Goal: Task Accomplishment & Management: Manage account settings

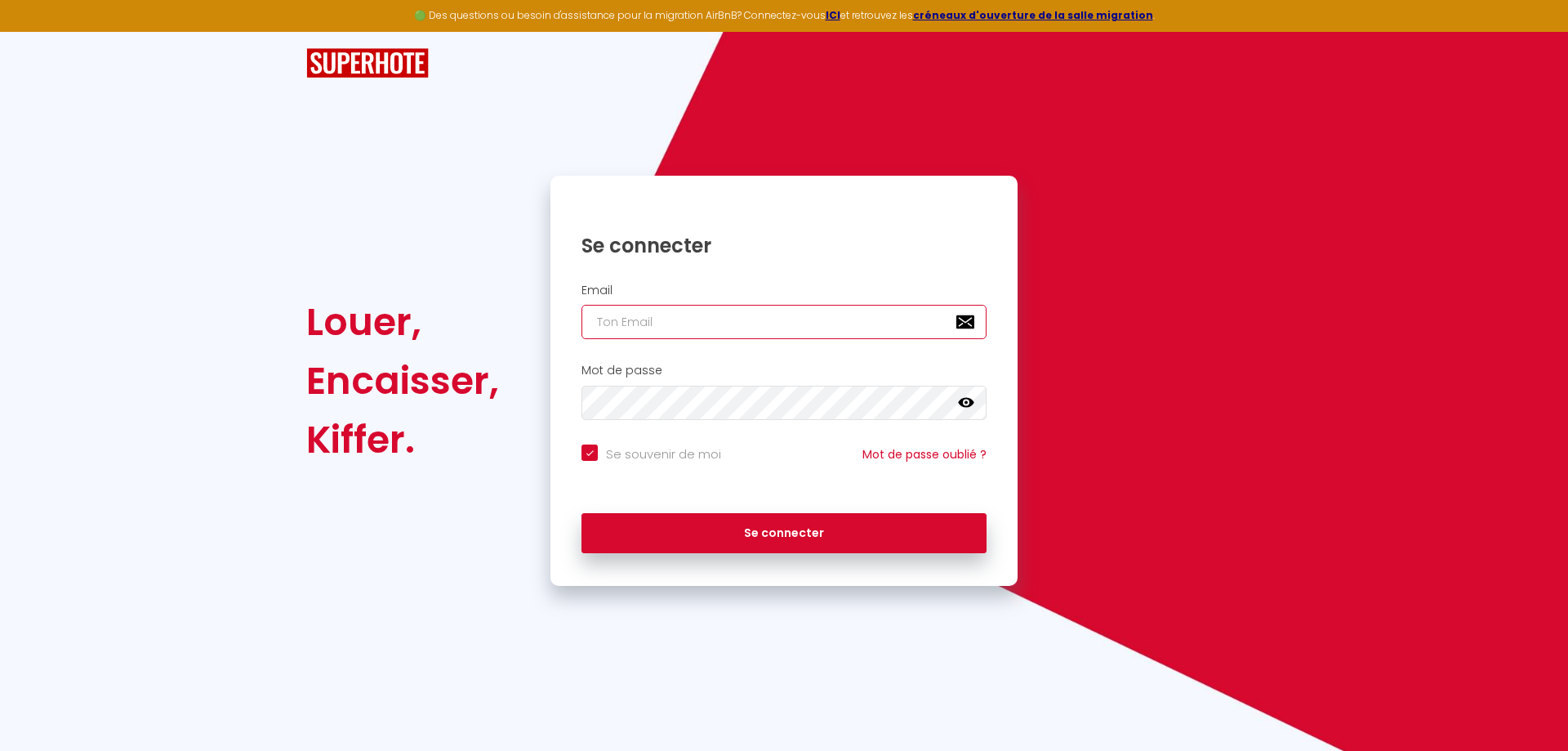
click at [651, 335] on input "email" at bounding box center [784, 321] width 405 height 34
click at [676, 326] on input "email" at bounding box center [784, 321] width 405 height 34
type input "p"
checkbox input "true"
type input "pa"
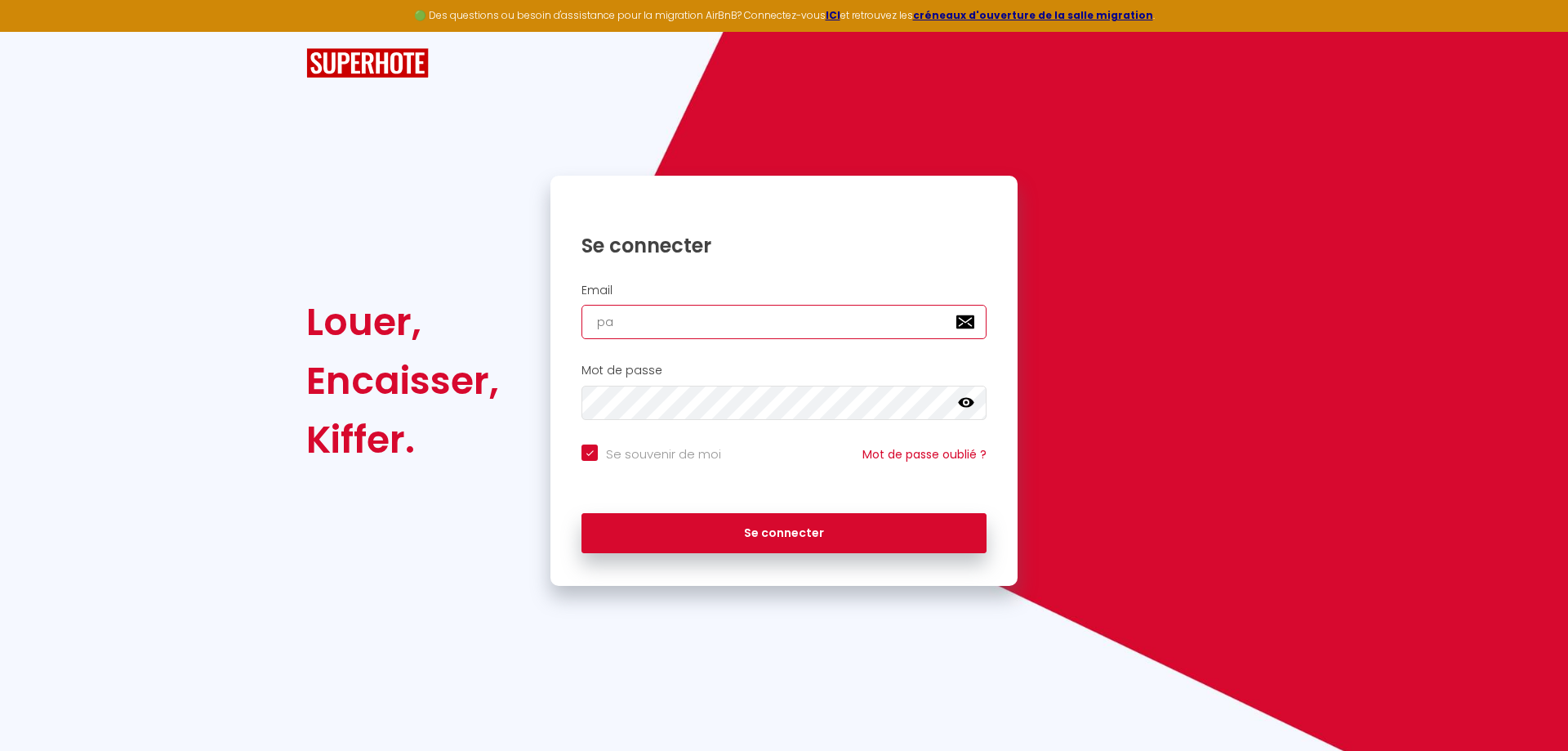
checkbox input "true"
type input "pau"
checkbox input "true"
type input "[PERSON_NAME]"
checkbox input "true"
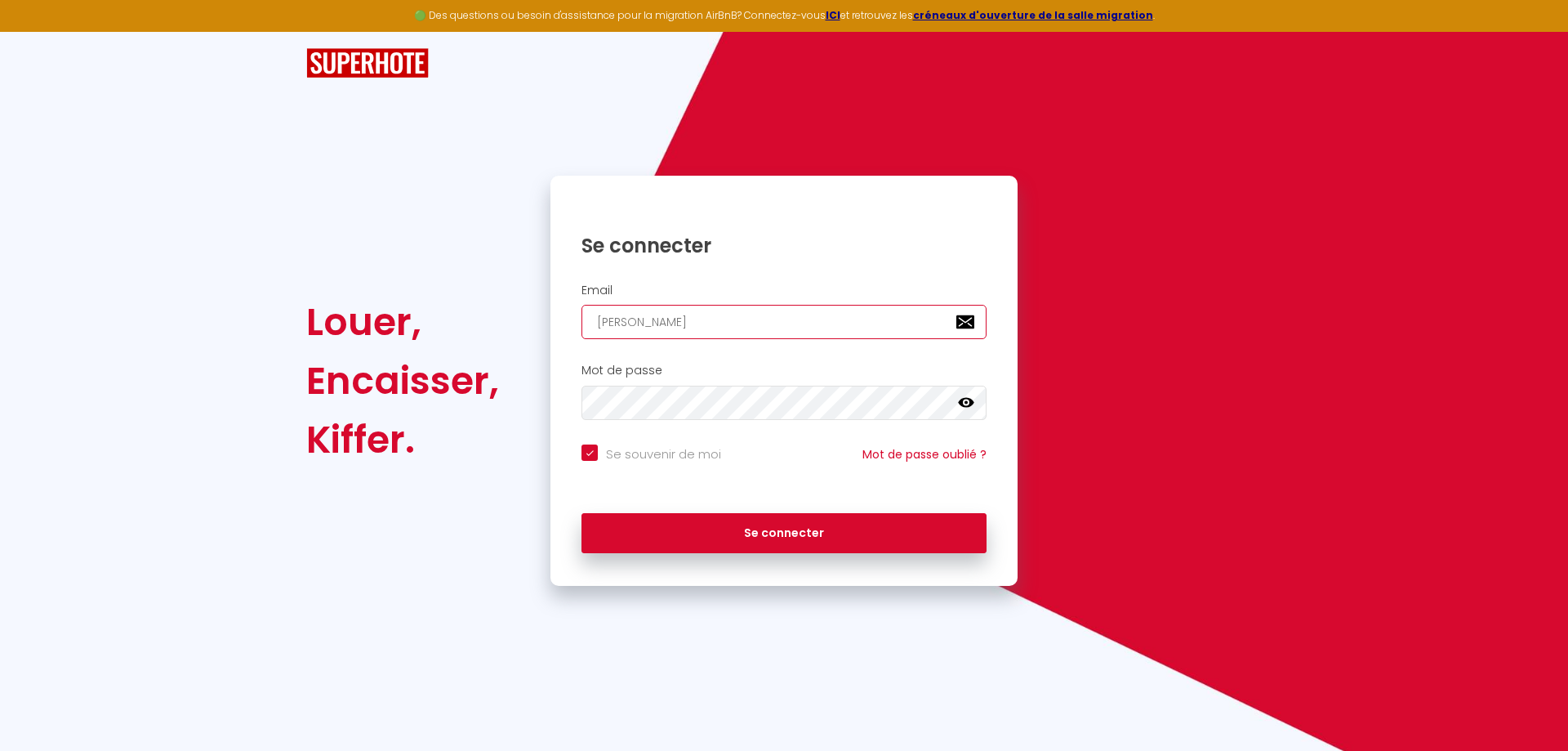
type input "[PERSON_NAME]"
checkbox input "true"
type input "paulin"
checkbox input "true"
type input "[PERSON_NAME]"
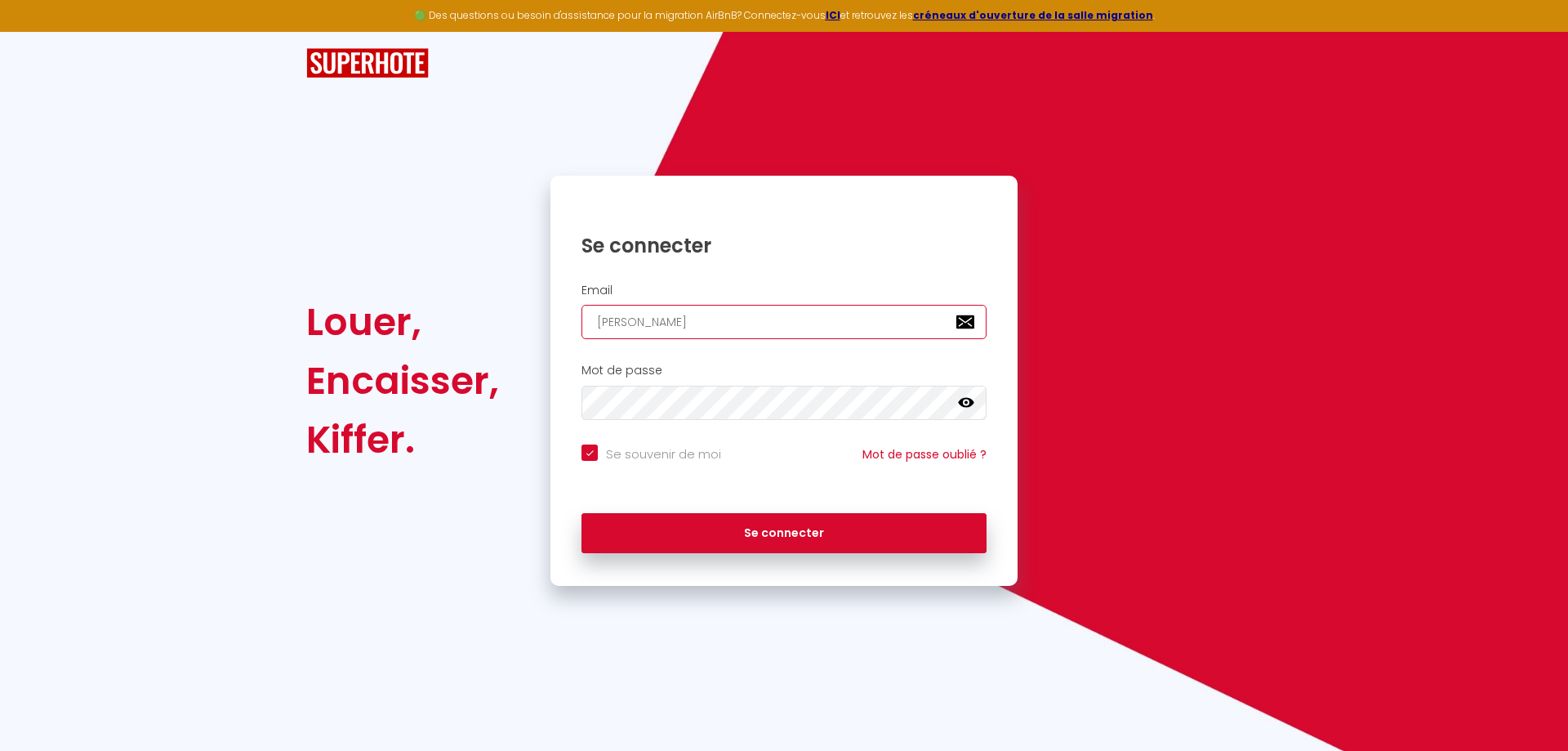
checkbox input "true"
type input "[PERSON_NAME]@"
checkbox input "true"
type input "[PERSON_NAME]@t"
checkbox input "true"
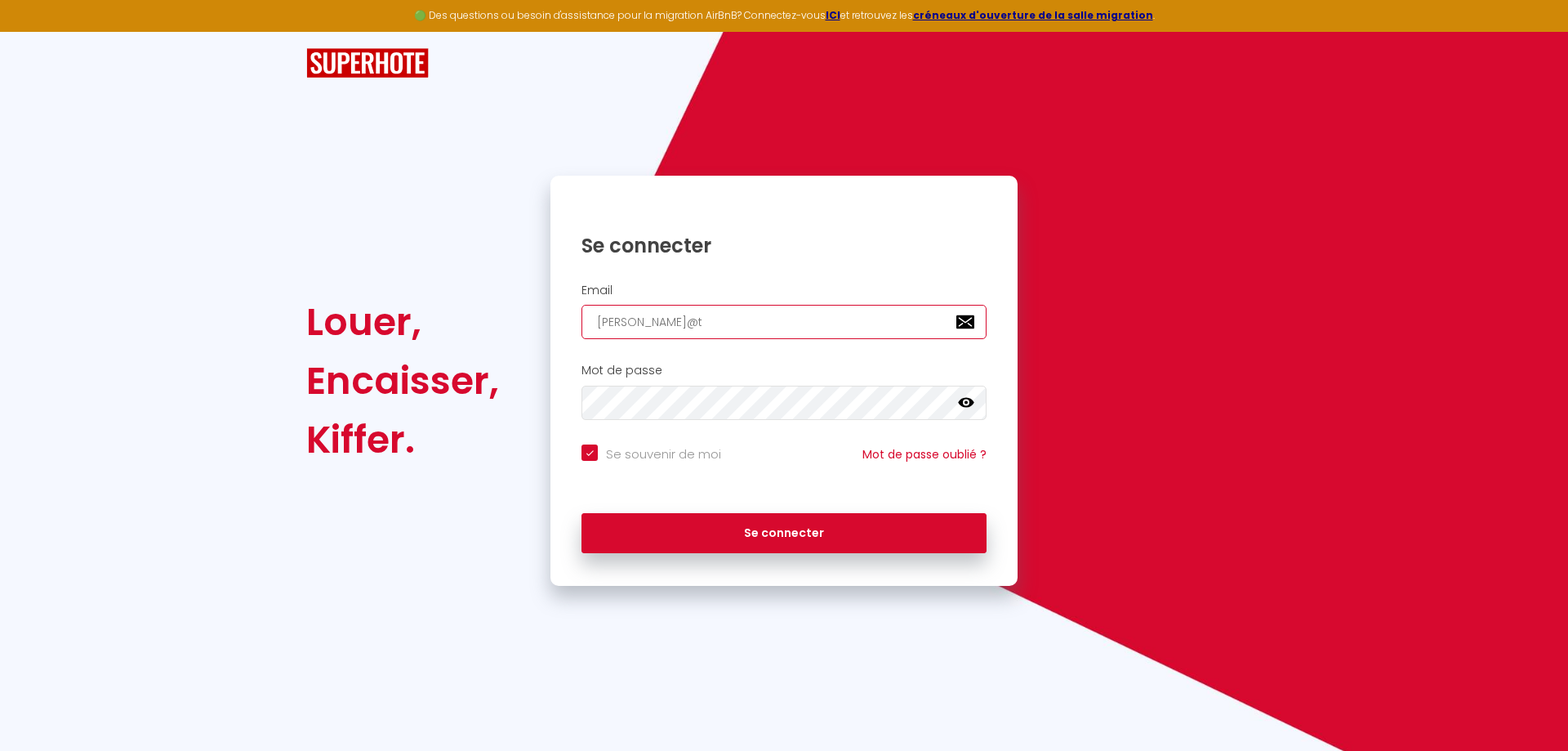
type input "[PERSON_NAME]@ti"
checkbox input "true"
type input "[PERSON_NAME]@tit"
checkbox input "true"
type input "[PERSON_NAME]-"
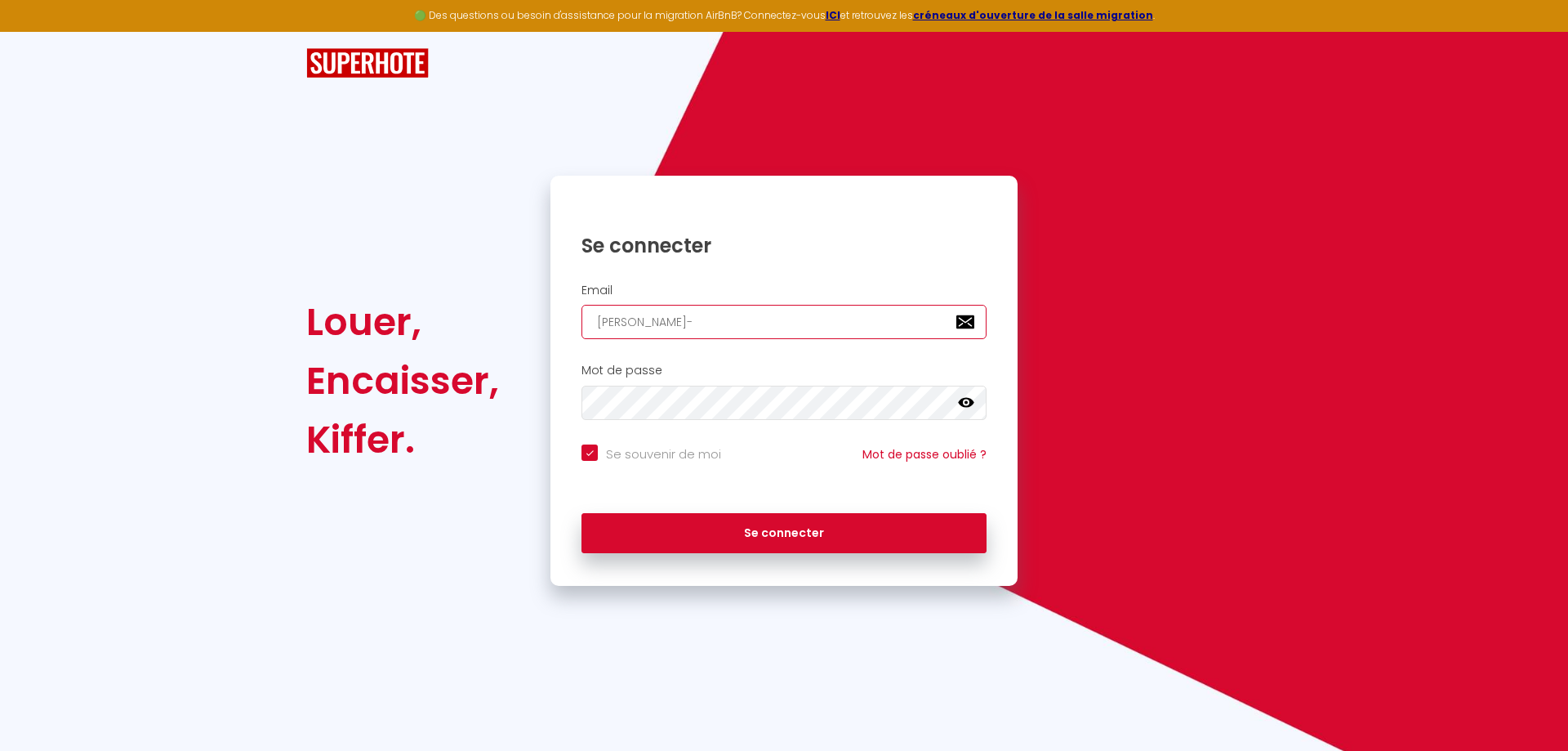
checkbox input "true"
type input "[PERSON_NAME]"
checkbox input "true"
type input "[PERSON_NAME]"
checkbox input "true"
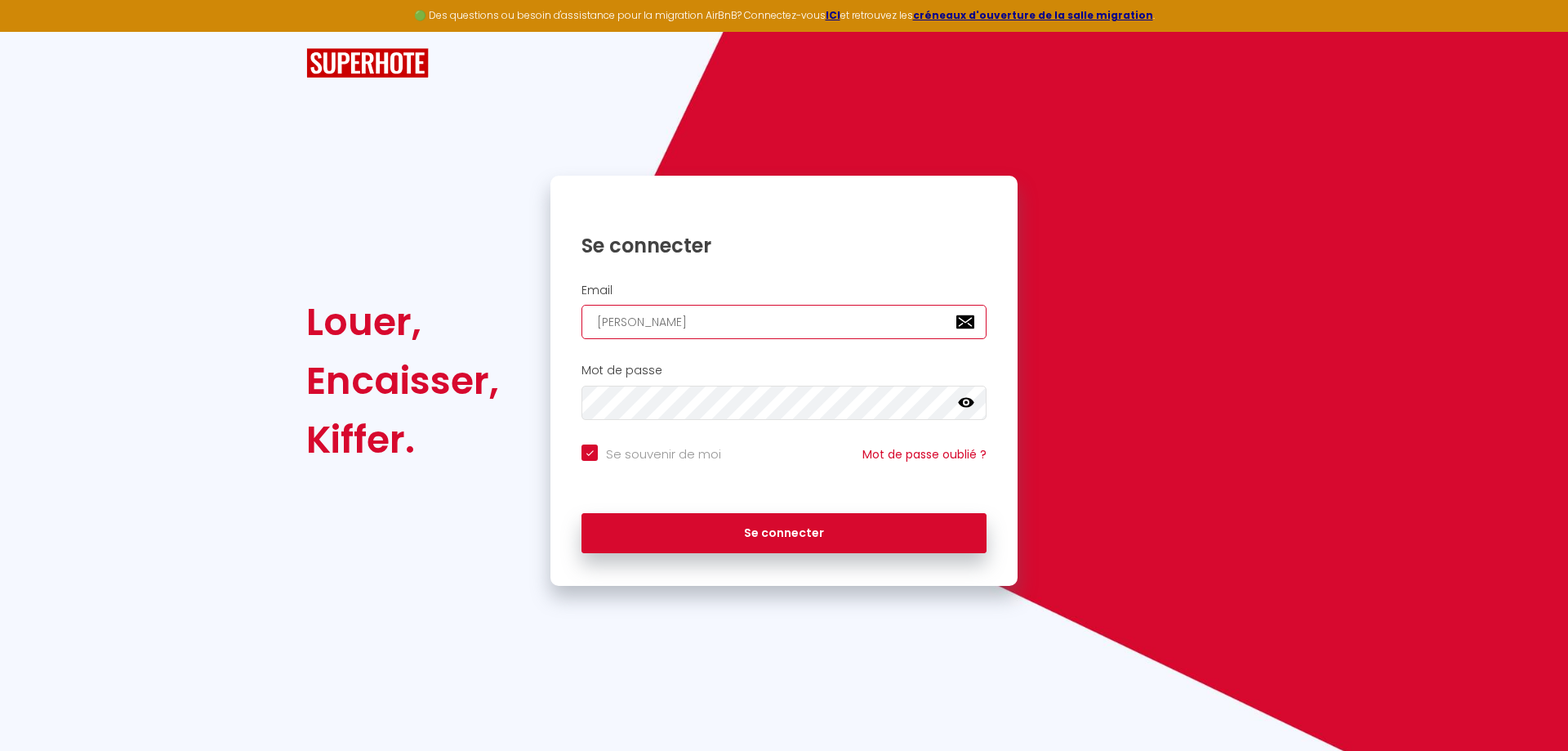
type input "[PERSON_NAME]"
checkbox input "true"
type input "[PERSON_NAME]"
checkbox input "true"
type input "[PERSON_NAME]"
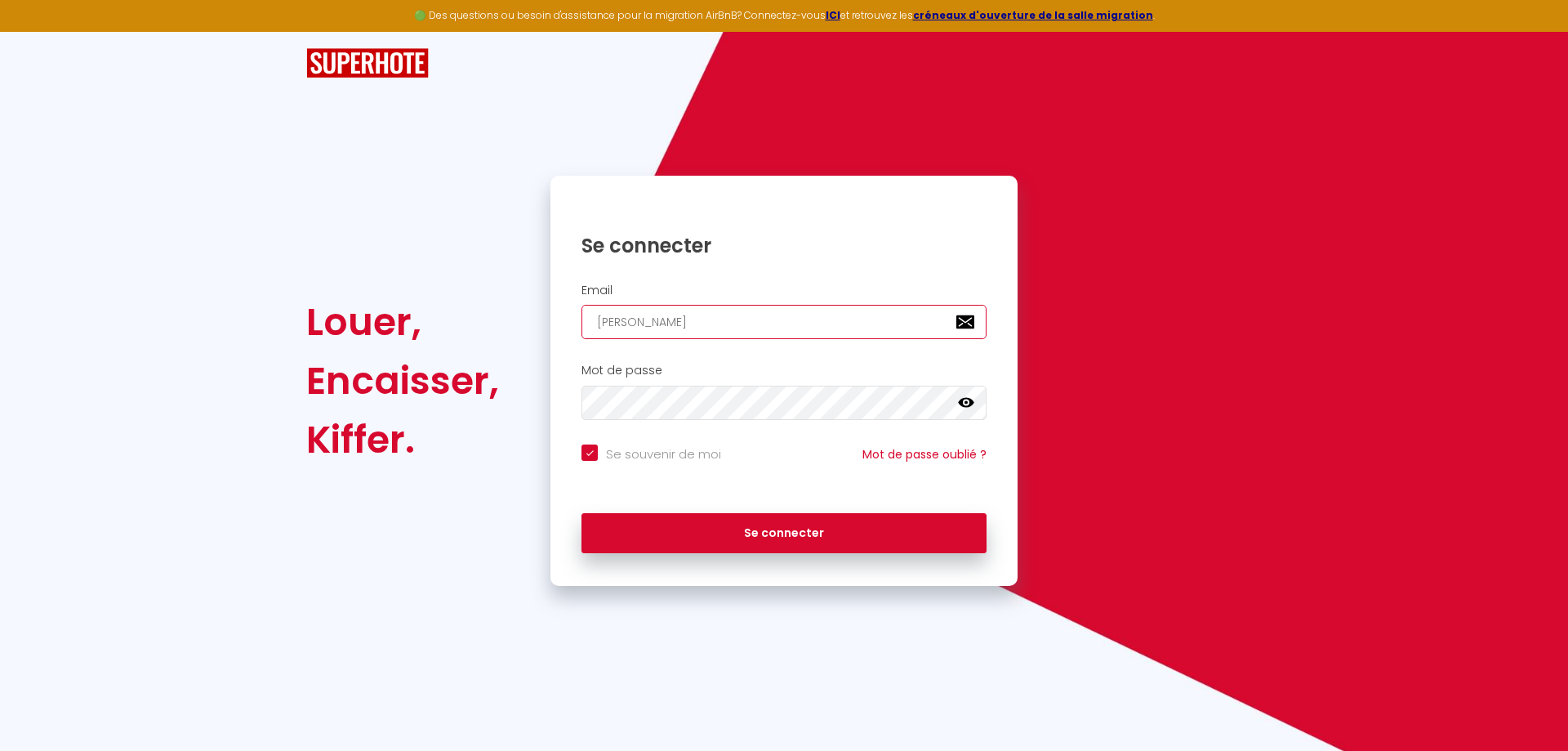
checkbox input "true"
type input "[PERSON_NAME]"
checkbox input "true"
type input "[PERSON_NAME]"
checkbox input "true"
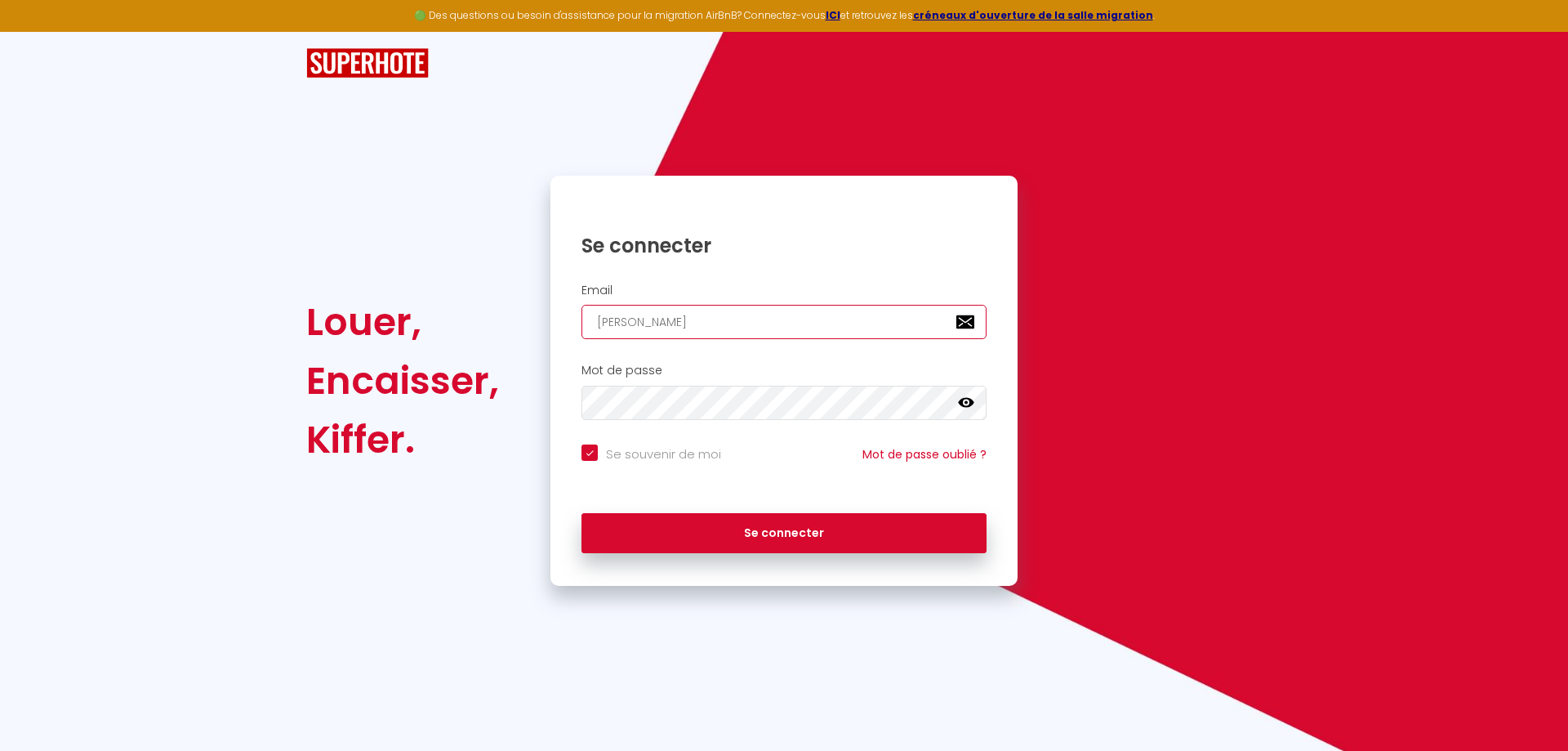
type input "[PERSON_NAME]"
checkbox input "true"
type input "[PERSON_NAME]"
checkbox input "true"
type input "[PERSON_NAME]"
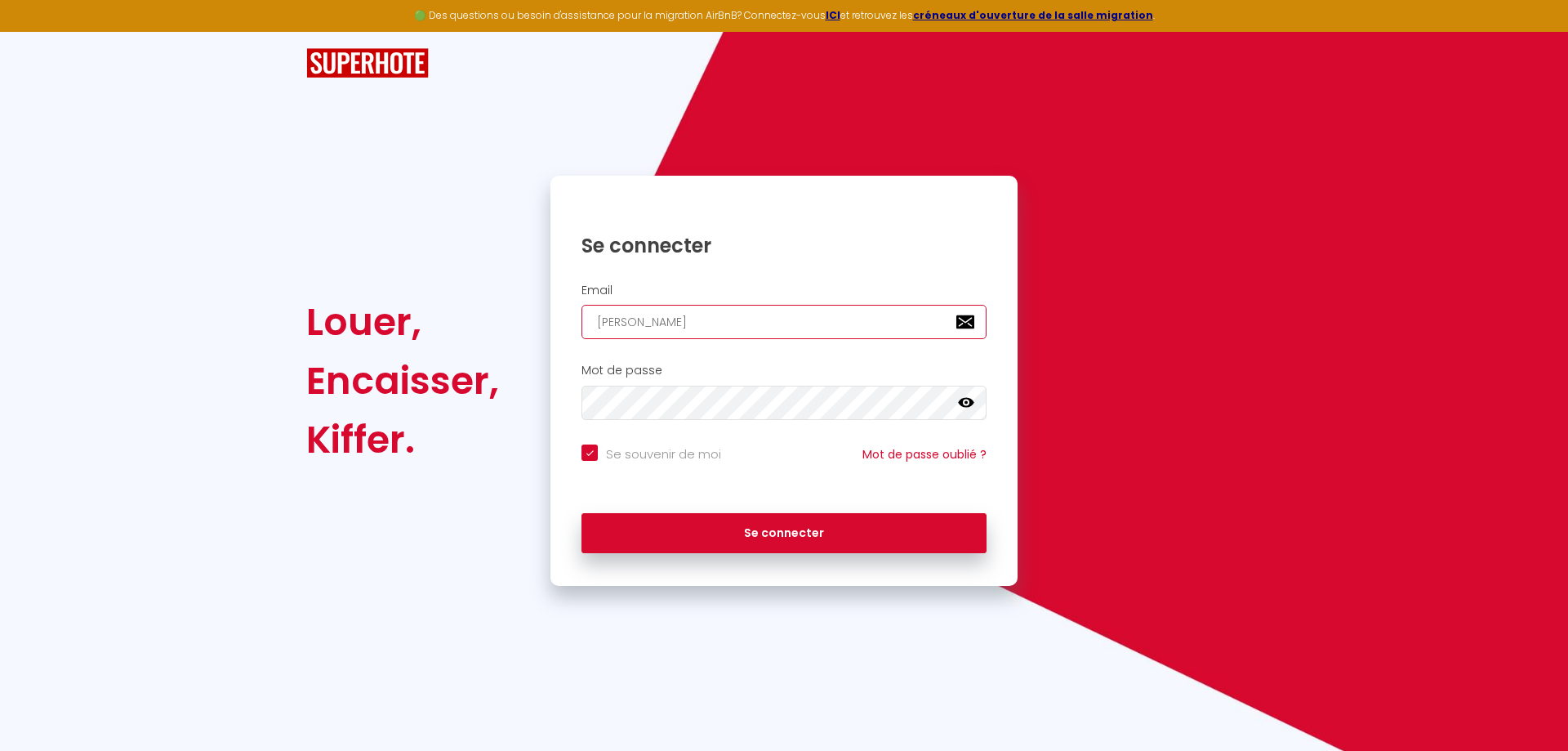
checkbox input "true"
type input "[PERSON_NAME]."
checkbox input "true"
type input "[PERSON_NAME]"
checkbox input "true"
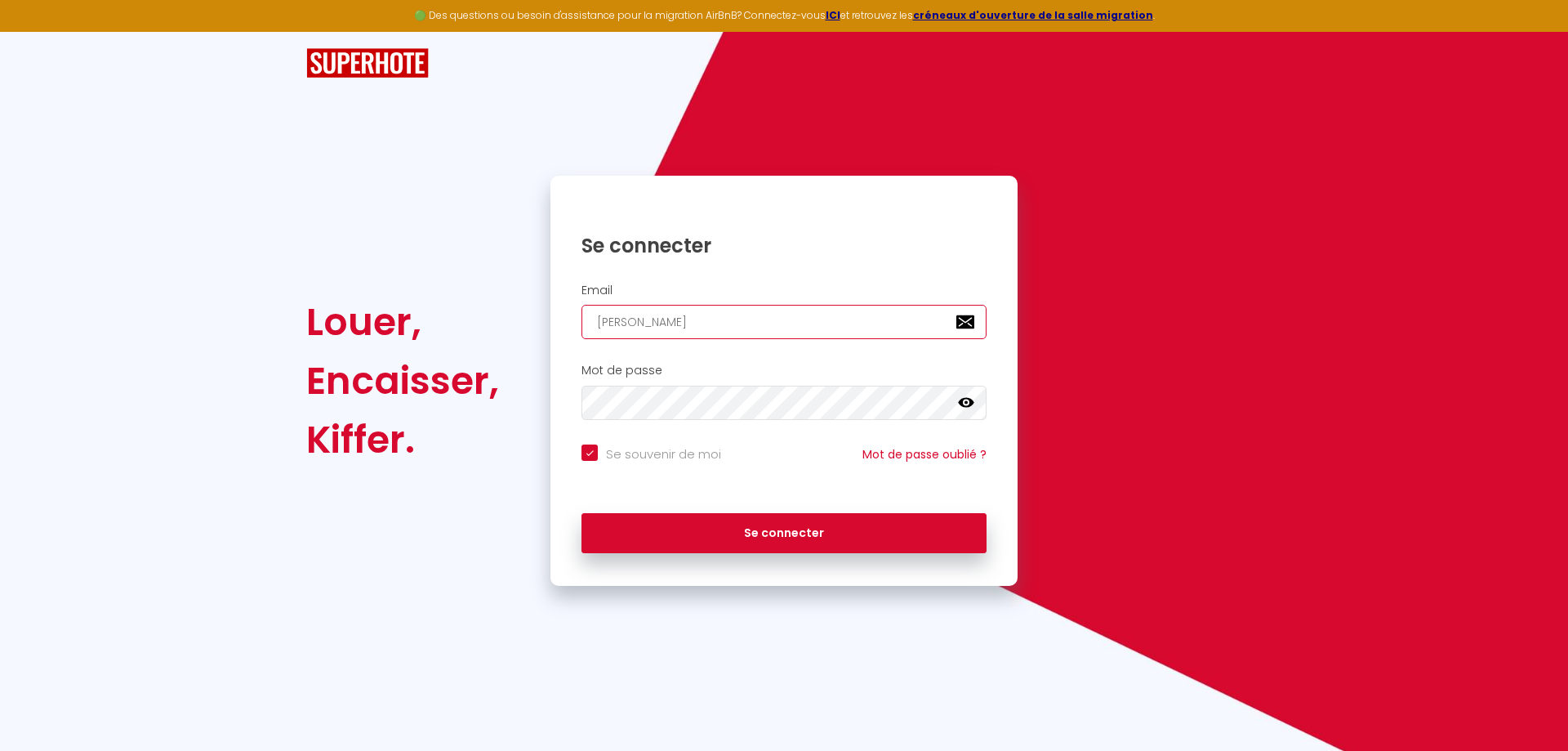
type input "[PERSON_NAME][EMAIL_ADDRESS][DOMAIN_NAME]"
checkbox input "true"
type input "[PERSON_NAME][EMAIL_ADDRESS][DOMAIN_NAME]"
checkbox input "true"
type input "[PERSON_NAME][EMAIL_ADDRESS][DOMAIN_NAME]"
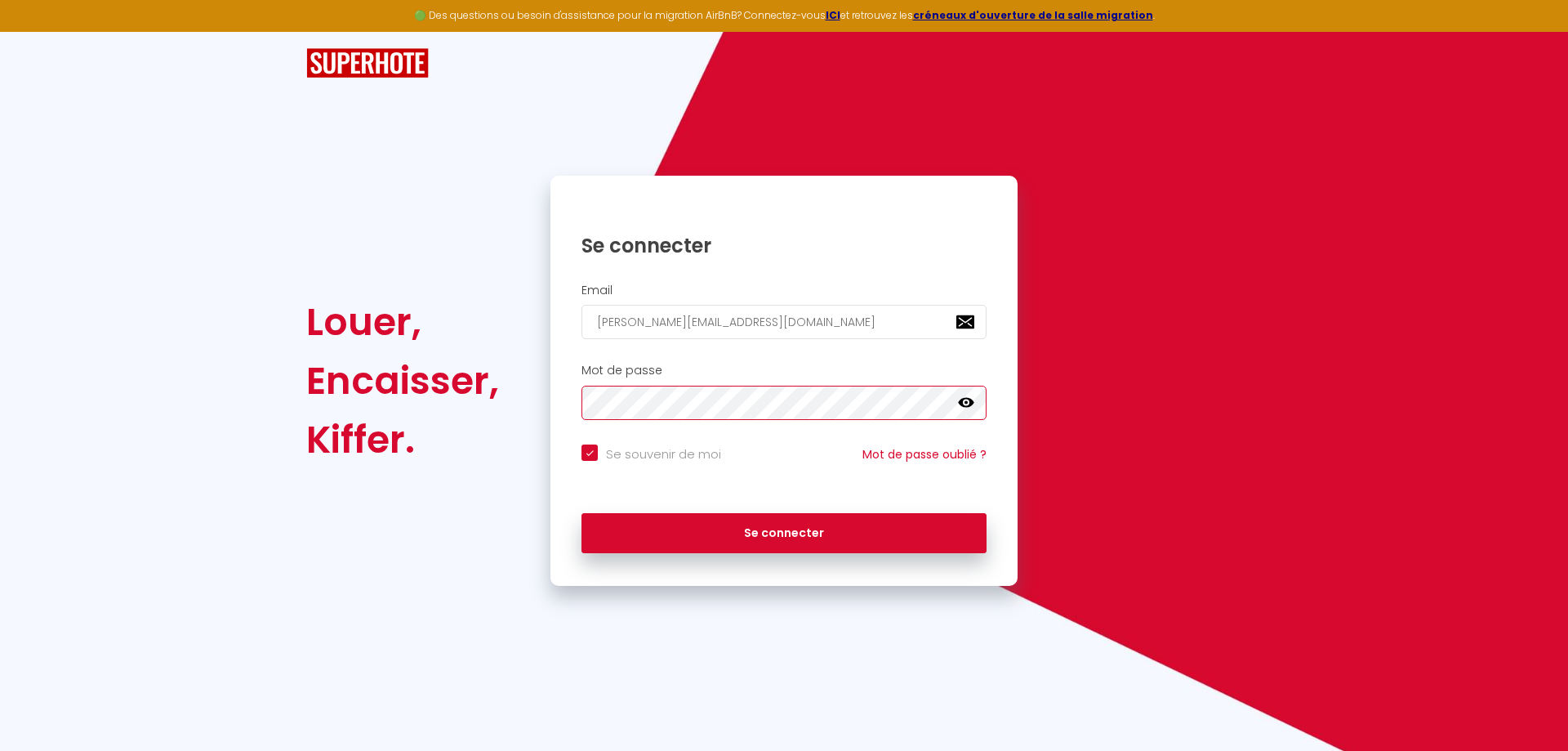
click at [582, 513] on button "Se connecter" at bounding box center [784, 533] width 405 height 41
checkbox input "true"
